Goal: Task Accomplishment & Management: Manage account settings

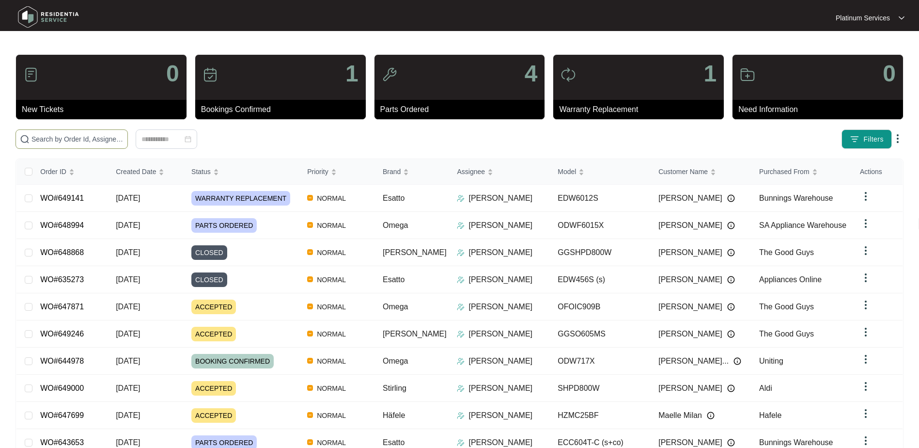
click at [66, 146] on span at bounding box center [72, 138] width 112 height 19
paste input "648147"
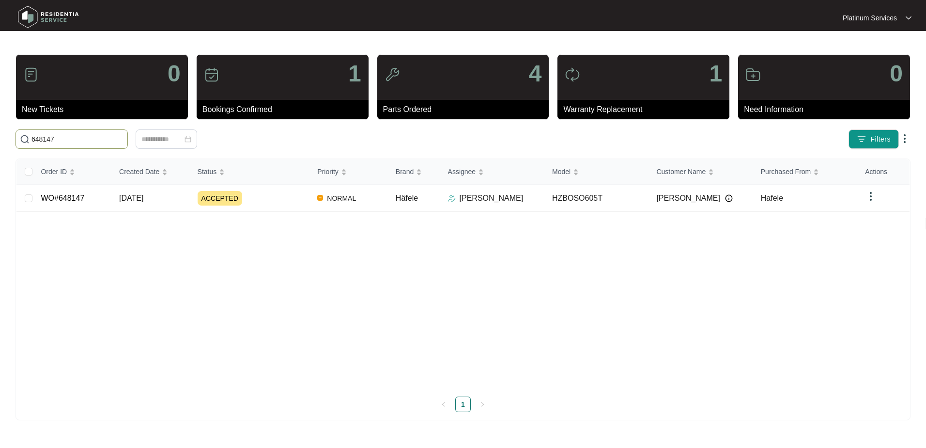
type input "648147"
click at [78, 196] on link "WO#648147" at bounding box center [63, 198] width 44 height 8
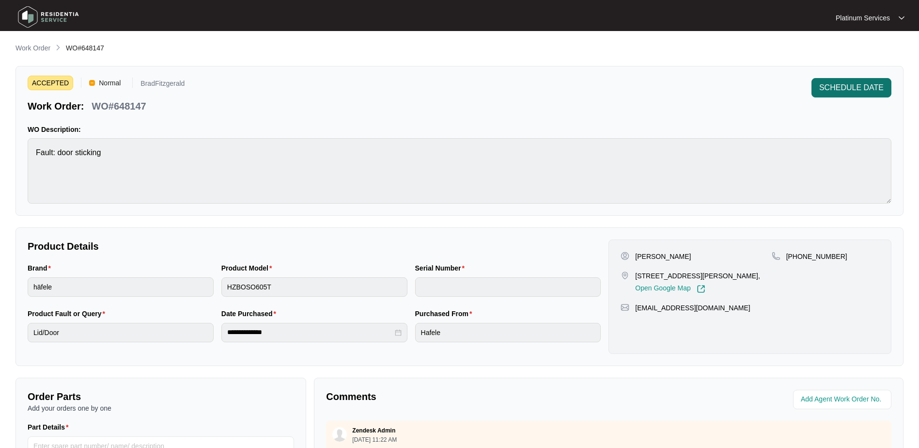
click at [854, 93] on span "SCHEDULE DATE" at bounding box center [851, 88] width 64 height 12
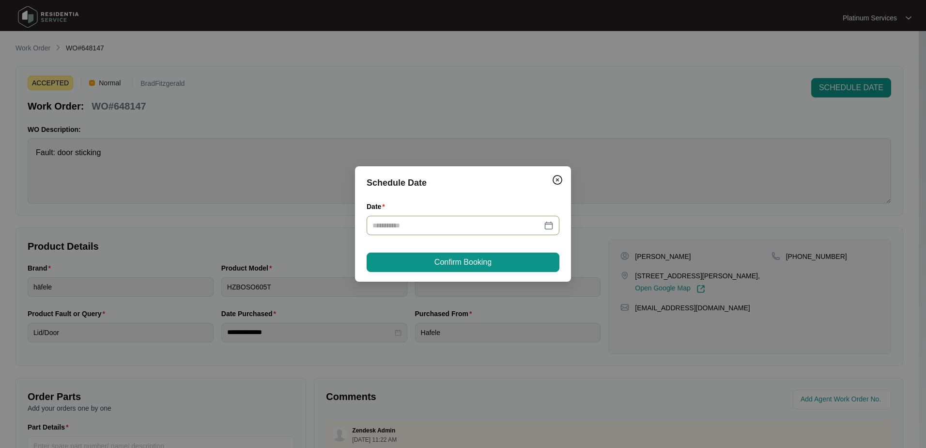
click at [547, 228] on div at bounding box center [463, 225] width 181 height 11
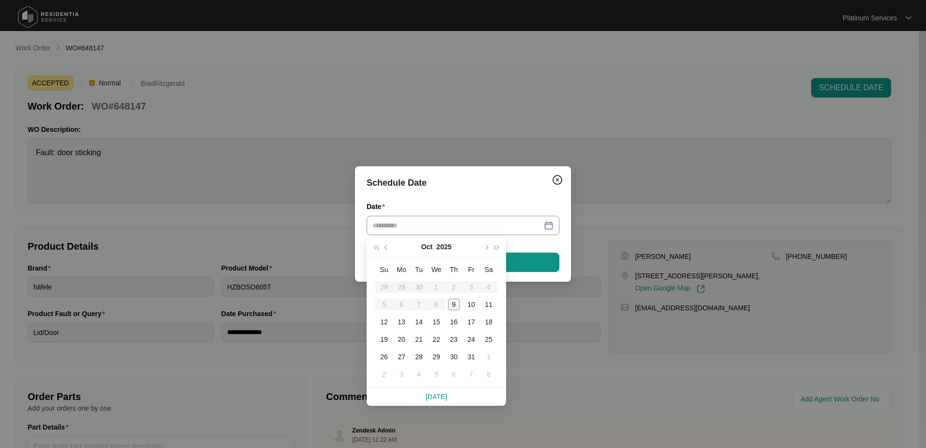
type input "**********"
click at [456, 305] on div "9" at bounding box center [454, 304] width 12 height 12
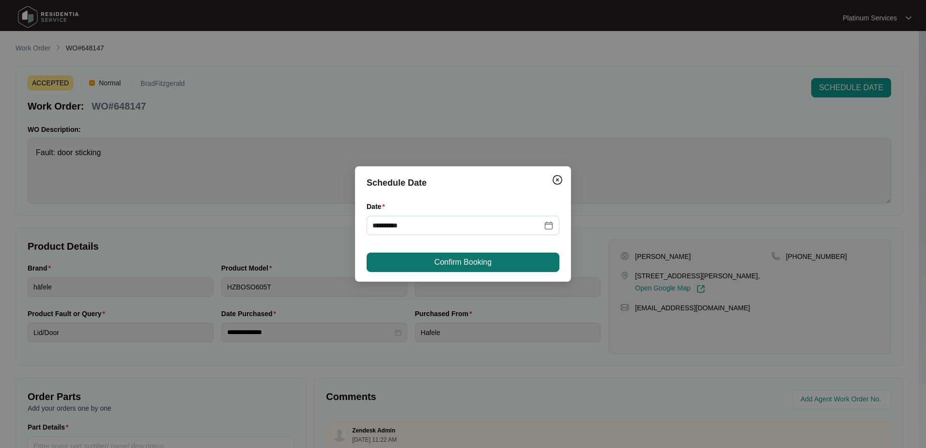
click at [475, 265] on span "Confirm Booking" at bounding box center [463, 262] width 57 height 12
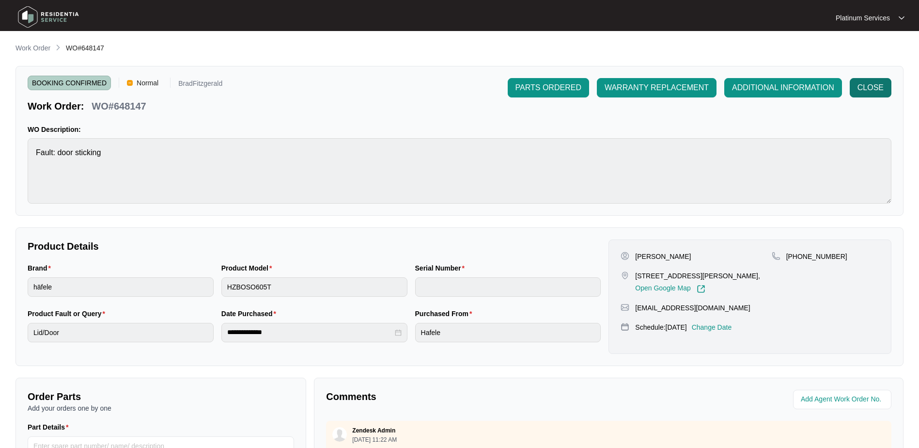
click at [875, 87] on span "CLOSE" at bounding box center [870, 88] width 26 height 12
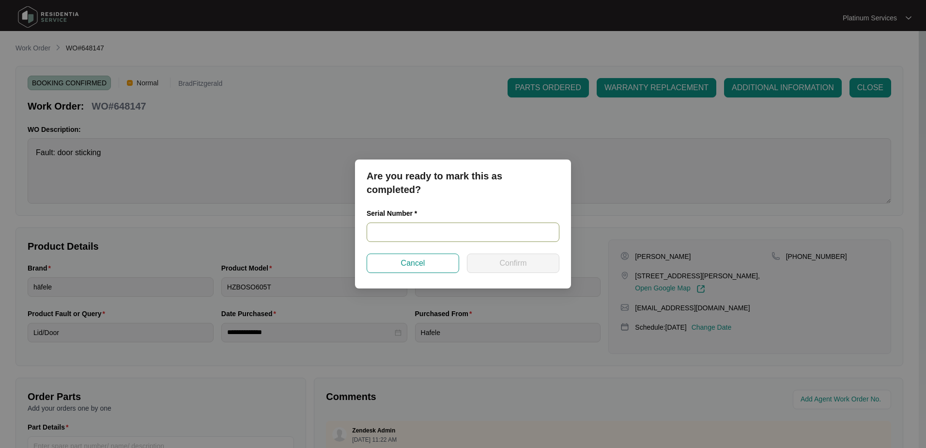
click at [467, 240] on input "text" at bounding box center [463, 231] width 193 height 19
type input "NA"
click at [494, 261] on button "Confirm" at bounding box center [513, 262] width 93 height 19
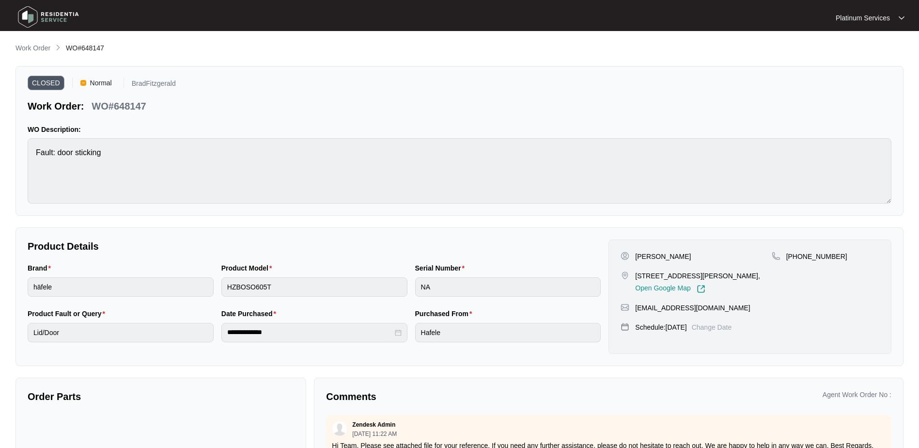
type input "NA"
